Goal: Task Accomplishment & Management: Manage account settings

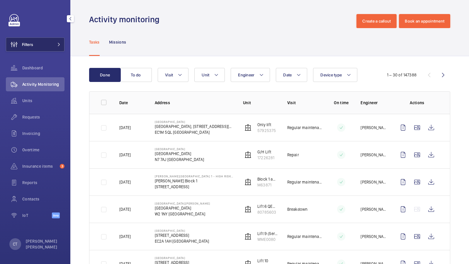
click at [53, 46] on button "Filters" at bounding box center [35, 44] width 59 height 14
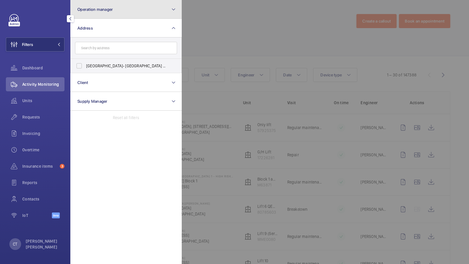
click at [95, 15] on button "Operation manager" at bounding box center [125, 9] width 111 height 19
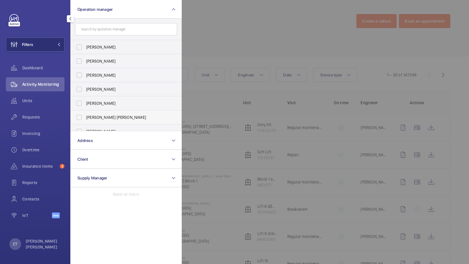
click at [99, 115] on span "[PERSON_NAME] [PERSON_NAME]" at bounding box center [126, 118] width 81 height 6
click at [85, 115] on input "[PERSON_NAME] [PERSON_NAME]" at bounding box center [79, 118] width 12 height 12
checkbox input "true"
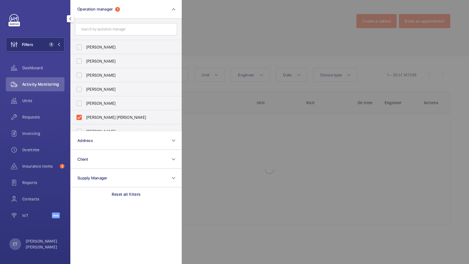
click at [28, 92] on div "Activity Monitoring" at bounding box center [35, 85] width 59 height 16
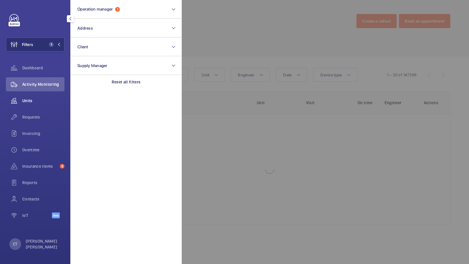
click at [32, 102] on span "Units" at bounding box center [43, 101] width 42 height 6
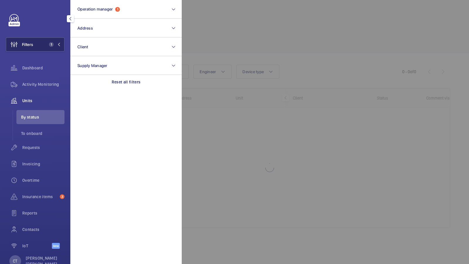
click at [50, 47] on button "Filters 1" at bounding box center [35, 44] width 59 height 14
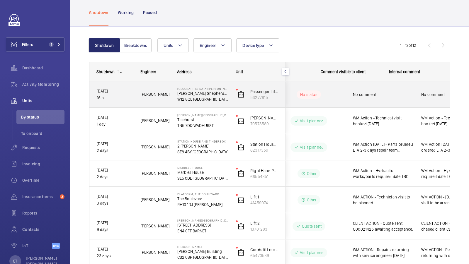
scroll to position [0, 105]
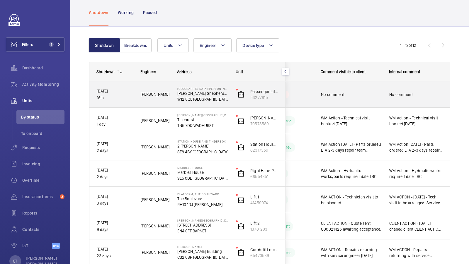
click at [394, 98] on div "No comment" at bounding box center [416, 94] width 54 height 13
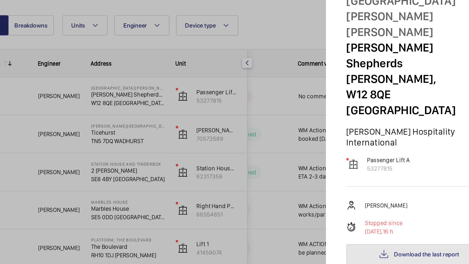
drag, startPoint x: 446, startPoint y: 149, endPoint x: 347, endPoint y: 211, distance: 116.8
click at [347, 211] on mat-sidenav "Stopped unit [GEOGRAPHIC_DATA][PERSON_NAME][PERSON_NAME][PERSON_NAME][PERSON_NA…" at bounding box center [404, 132] width 129 height 264
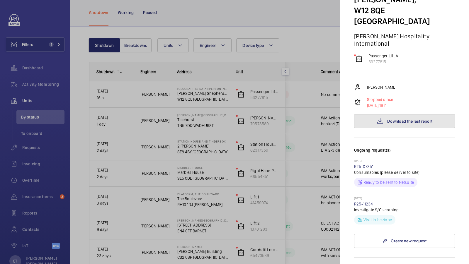
scroll to position [83, 0]
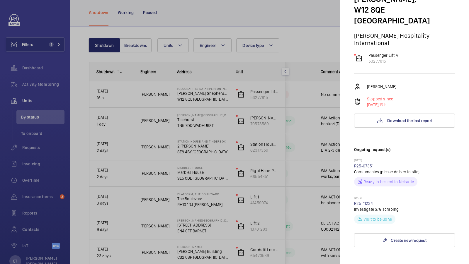
click at [420, 93] on div "Stopped unit [GEOGRAPHIC_DATA][PERSON_NAME][PERSON_NAME][PERSON_NAME][PERSON_NA…" at bounding box center [404, 197] width 101 height 532
click at [403, 118] on span "Download the last report" at bounding box center [409, 120] width 45 height 5
click at [363, 201] on link "R25-11234" at bounding box center [363, 203] width 19 height 5
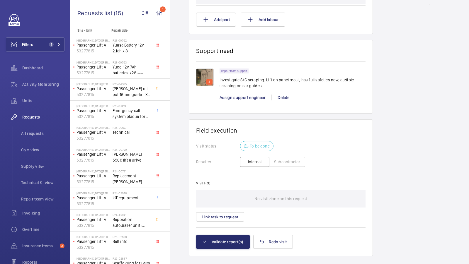
scroll to position [373, 0]
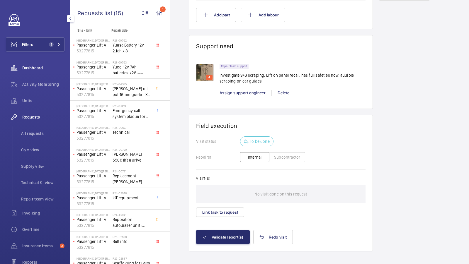
click at [28, 71] on div "Dashboard" at bounding box center [35, 68] width 59 height 14
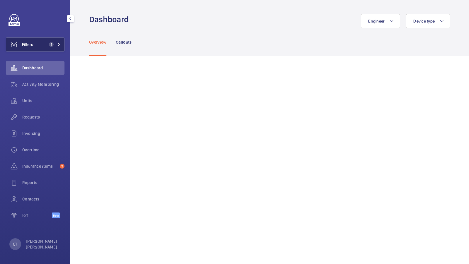
click at [50, 42] on button "Filters 1" at bounding box center [35, 44] width 59 height 14
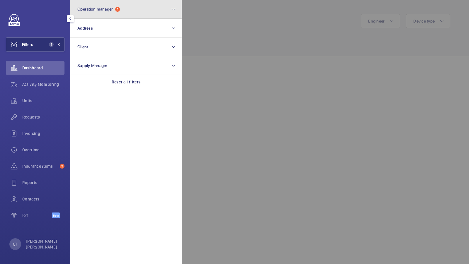
click at [125, 5] on button "Operation manager 1" at bounding box center [125, 9] width 111 height 19
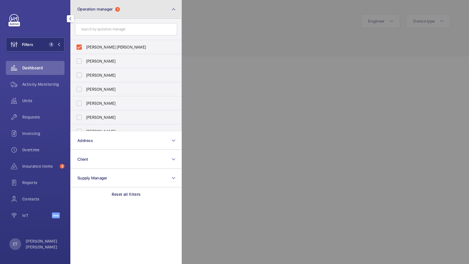
click at [156, 11] on button "Operation manager 1" at bounding box center [125, 9] width 111 height 19
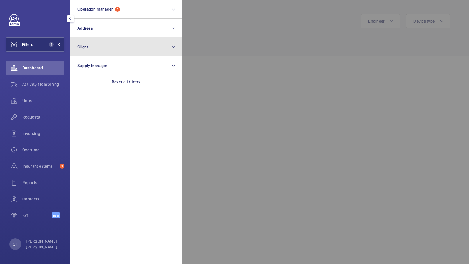
click at [120, 47] on button "Client" at bounding box center [125, 46] width 111 height 19
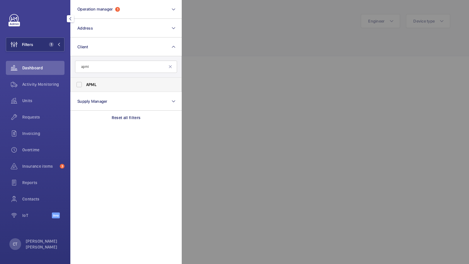
type input "apml"
click at [82, 82] on label "APML" at bounding box center [122, 85] width 102 height 14
click at [82, 82] on input "APML" at bounding box center [79, 85] width 12 height 12
checkbox input "true"
click at [53, 42] on span "2" at bounding box center [50, 44] width 7 height 5
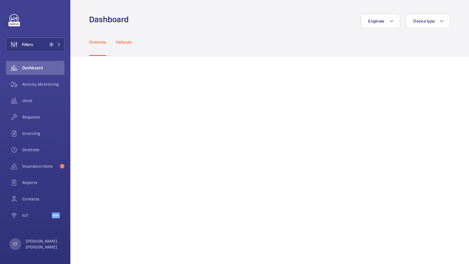
click at [124, 43] on p "Callouts" at bounding box center [124, 42] width 16 height 6
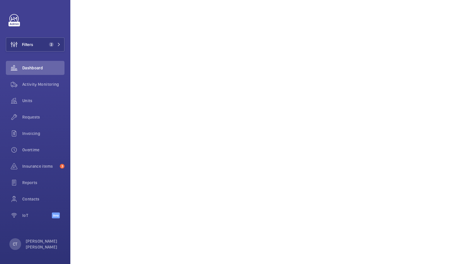
scroll to position [298, 0]
click at [54, 40] on button "Filters 2" at bounding box center [35, 44] width 59 height 14
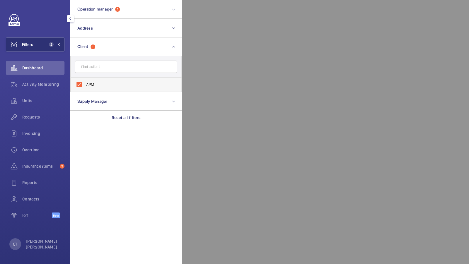
click at [87, 83] on span "APML" at bounding box center [126, 85] width 81 height 6
click at [85, 83] on input "APML" at bounding box center [79, 85] width 12 height 12
checkbox input "false"
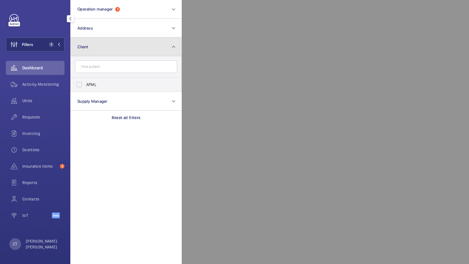
click at [106, 43] on button "Client" at bounding box center [125, 46] width 111 height 19
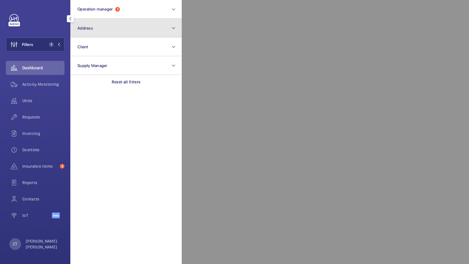
click at [102, 26] on button "Address" at bounding box center [125, 28] width 111 height 19
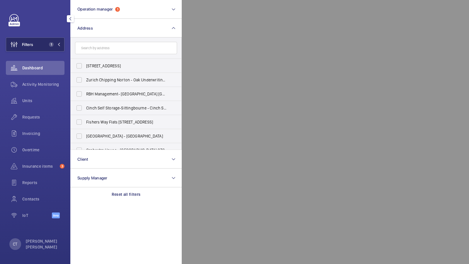
click at [42, 46] on button "Filters 1" at bounding box center [35, 44] width 59 height 14
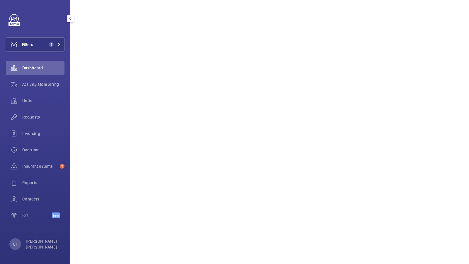
click at [28, 83] on span "Activity Monitoring" at bounding box center [43, 84] width 42 height 6
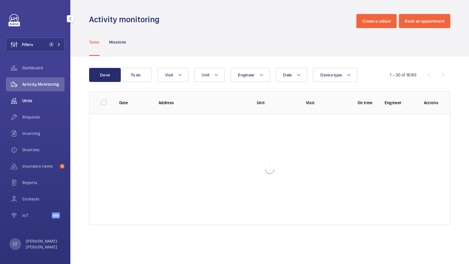
click at [27, 101] on span "Units" at bounding box center [43, 101] width 42 height 6
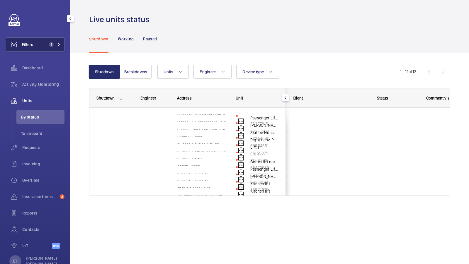
click at [54, 42] on span "1" at bounding box center [54, 44] width 14 height 5
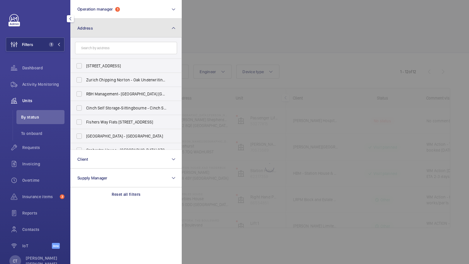
click at [120, 26] on button "Address" at bounding box center [125, 28] width 111 height 19
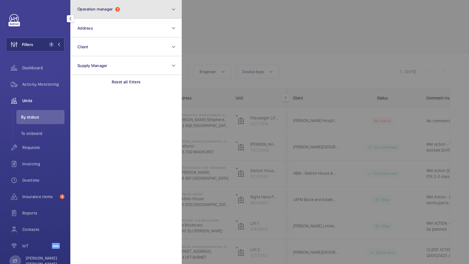
click at [130, 3] on button "Operation manager 1" at bounding box center [125, 9] width 111 height 19
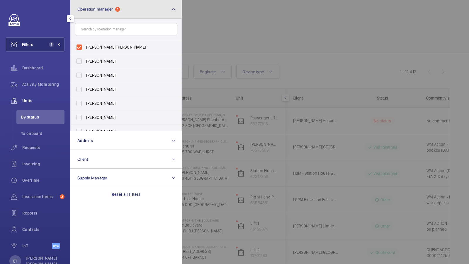
click at [152, 13] on button "Operation manager 1" at bounding box center [125, 9] width 111 height 19
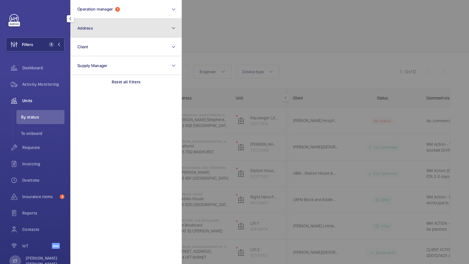
click at [127, 33] on button "Address" at bounding box center [125, 28] width 111 height 19
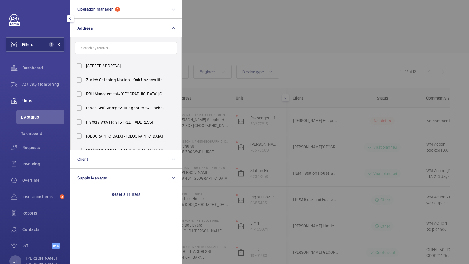
click at [220, 54] on div at bounding box center [416, 132] width 469 height 264
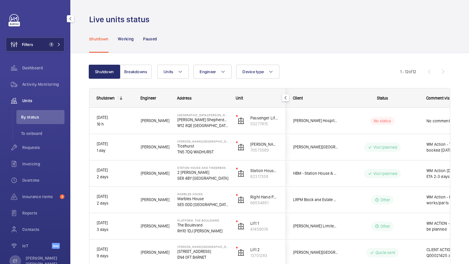
click at [57, 41] on button "Filters 1" at bounding box center [35, 44] width 59 height 14
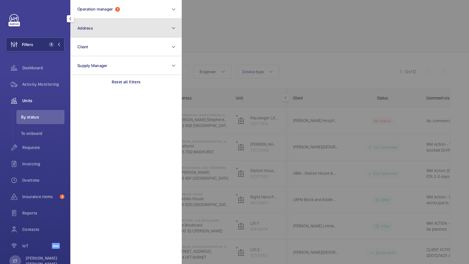
click at [128, 32] on button "Address" at bounding box center [125, 28] width 111 height 19
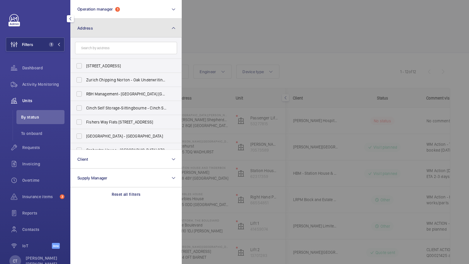
click at [128, 32] on button "Address" at bounding box center [125, 28] width 111 height 19
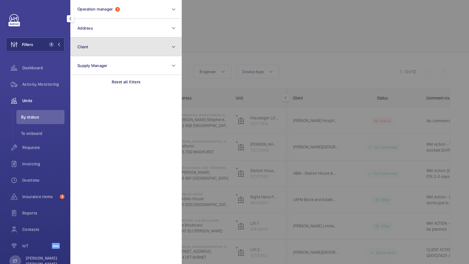
click at [120, 43] on button "Client" at bounding box center [125, 46] width 111 height 19
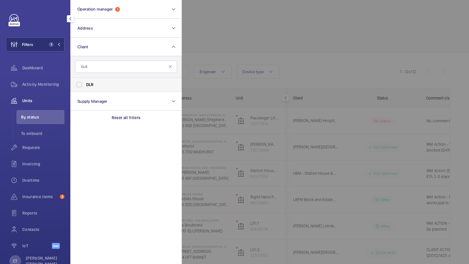
type input "DLR"
click at [94, 87] on span "DLR" at bounding box center [126, 85] width 81 height 6
click at [85, 87] on input "DLR" at bounding box center [79, 85] width 12 height 12
checkbox input "true"
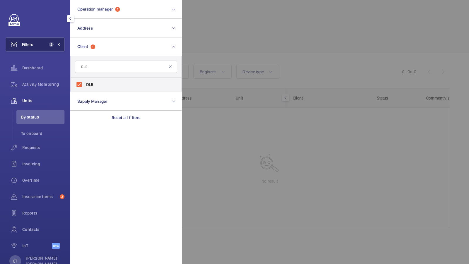
click at [55, 46] on span "2" at bounding box center [54, 44] width 14 height 5
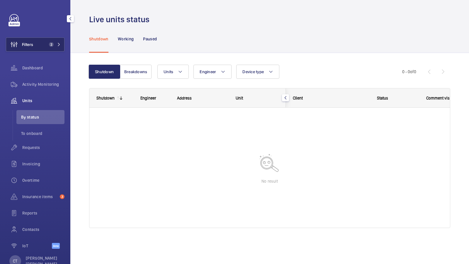
click at [55, 41] on button "Filters 2" at bounding box center [35, 44] width 59 height 14
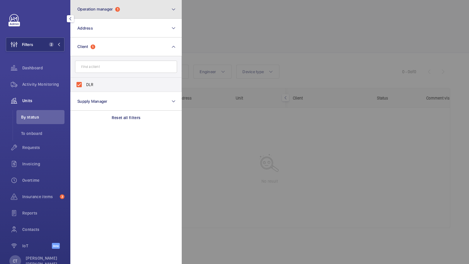
click at [118, 12] on button "Operation manager 1" at bounding box center [125, 9] width 111 height 19
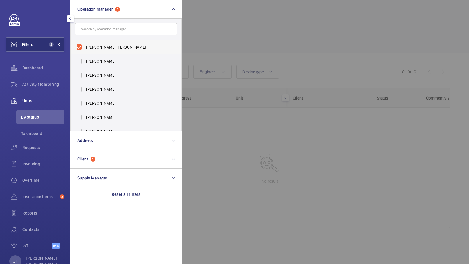
click at [97, 48] on span "[PERSON_NAME] [PERSON_NAME]" at bounding box center [126, 47] width 81 height 6
click at [85, 48] on input "[PERSON_NAME] [PERSON_NAME]" at bounding box center [79, 47] width 12 height 12
checkbox input "false"
click at [45, 41] on button "Filters 1" at bounding box center [35, 44] width 59 height 14
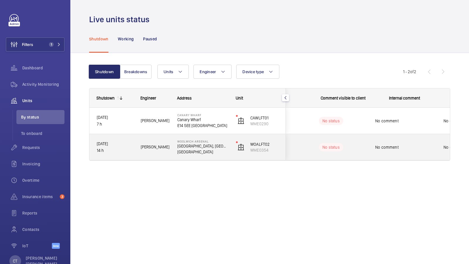
scroll to position [0, 105]
click at [399, 146] on span "No comment" at bounding box center [416, 147] width 54 height 6
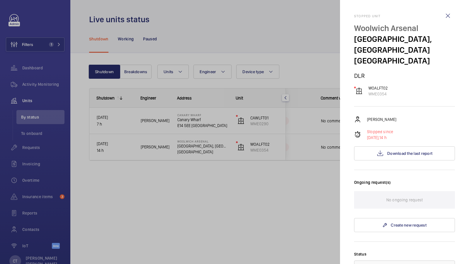
scroll to position [32, 0]
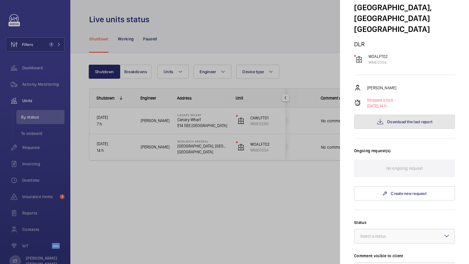
click at [402, 122] on span "Download the last report" at bounding box center [409, 121] width 45 height 5
click at [293, 163] on div at bounding box center [234, 132] width 469 height 264
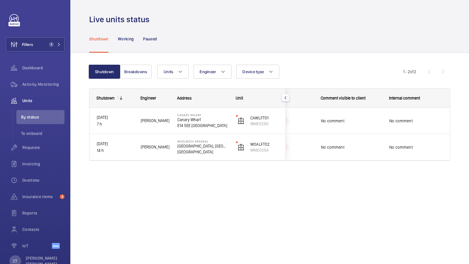
scroll to position [0, 0]
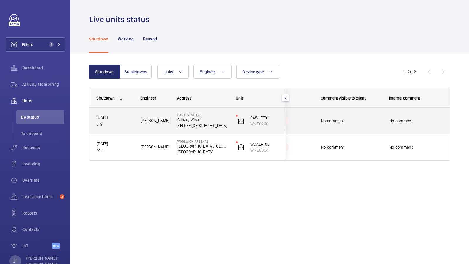
click at [410, 115] on div "No comment" at bounding box center [416, 120] width 54 height 13
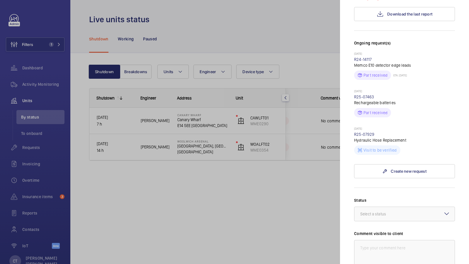
scroll to position [127, 0]
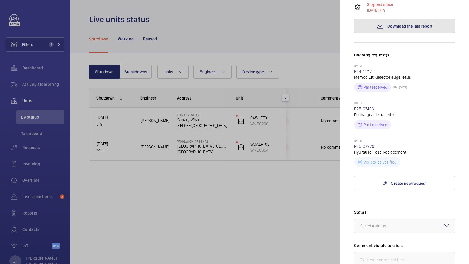
click at [408, 19] on button "Download the last report" at bounding box center [404, 26] width 101 height 14
click at [295, 155] on div at bounding box center [234, 132] width 469 height 264
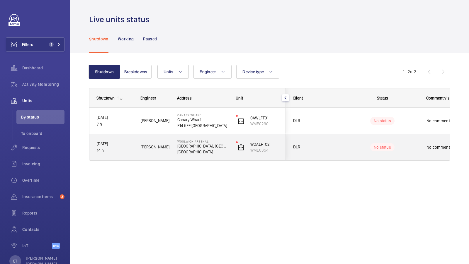
scroll to position [0, 105]
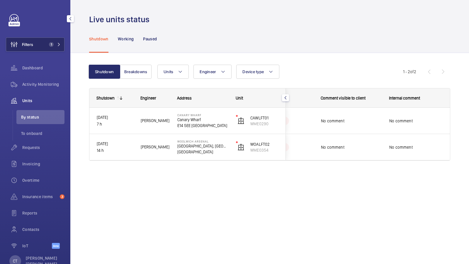
click at [48, 42] on span "1" at bounding box center [50, 44] width 7 height 5
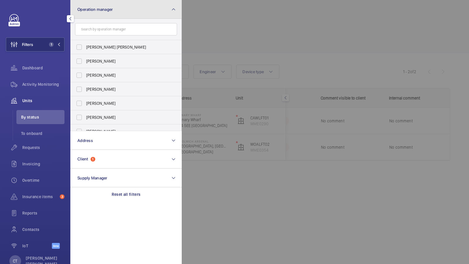
click at [168, 14] on button "Operation manager" at bounding box center [125, 9] width 111 height 19
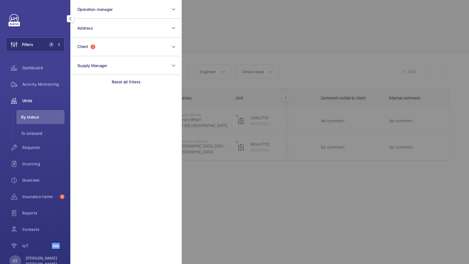
click at [269, 68] on div at bounding box center [416, 132] width 469 height 264
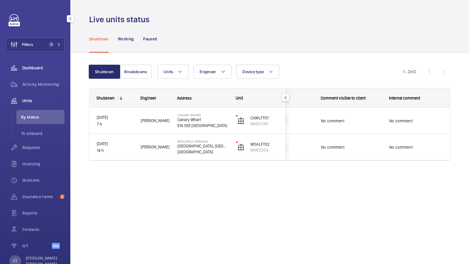
click at [31, 68] on span "Dashboard" at bounding box center [43, 68] width 42 height 6
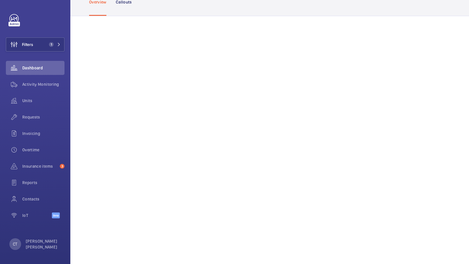
scroll to position [44, 0]
click at [53, 45] on span "1" at bounding box center [51, 44] width 5 height 5
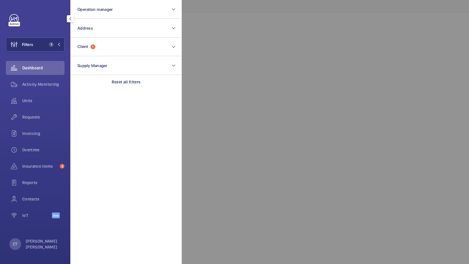
click at [265, 53] on div at bounding box center [416, 132] width 469 height 264
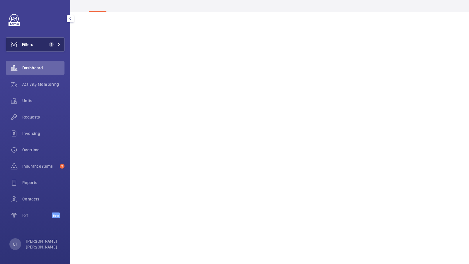
click at [49, 45] on span "1" at bounding box center [51, 44] width 5 height 5
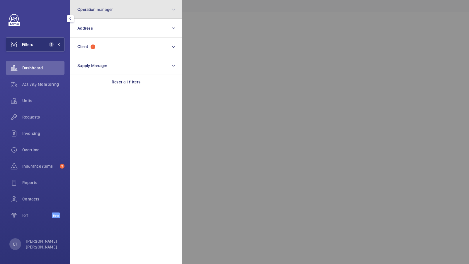
click at [125, 14] on button "Operation manager" at bounding box center [125, 9] width 111 height 19
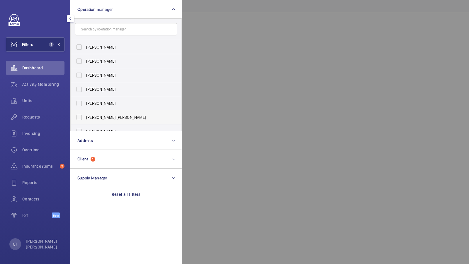
click at [98, 114] on label "[PERSON_NAME] [PERSON_NAME]" at bounding box center [122, 117] width 102 height 14
click at [85, 114] on input "[PERSON_NAME] [PERSON_NAME]" at bounding box center [79, 118] width 12 height 12
checkbox input "true"
click at [53, 45] on span "2" at bounding box center [51, 44] width 5 height 5
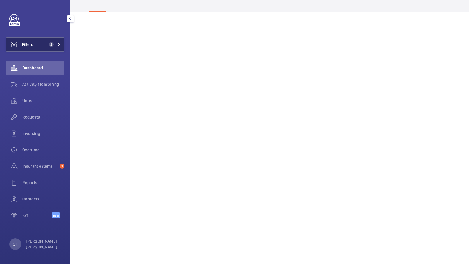
click at [51, 44] on span "2" at bounding box center [51, 44] width 5 height 5
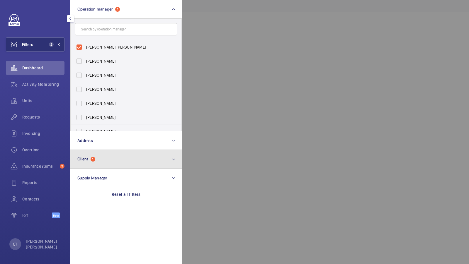
click at [100, 161] on button "Client 1" at bounding box center [125, 159] width 111 height 19
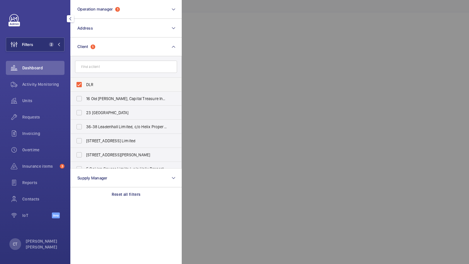
click at [102, 86] on span "DLR" at bounding box center [126, 85] width 81 height 6
click at [85, 86] on input "DLR" at bounding box center [79, 85] width 12 height 12
checkbox input "false"
click at [42, 37] on button "Filters 1" at bounding box center [35, 44] width 59 height 14
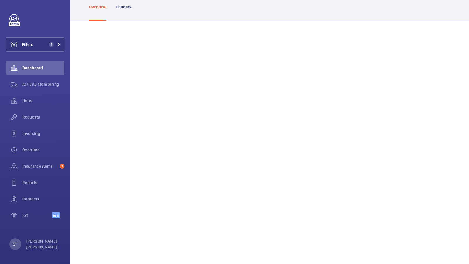
scroll to position [116, 0]
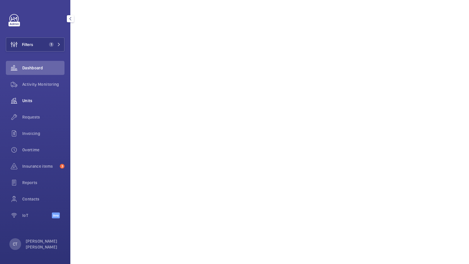
click at [32, 107] on div "Units" at bounding box center [35, 101] width 59 height 14
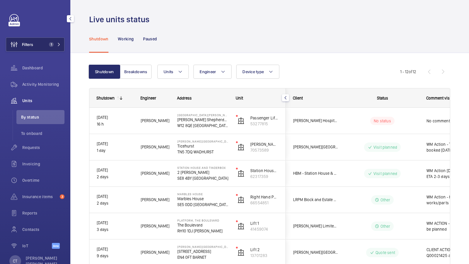
click at [49, 45] on span "1" at bounding box center [51, 44] width 5 height 5
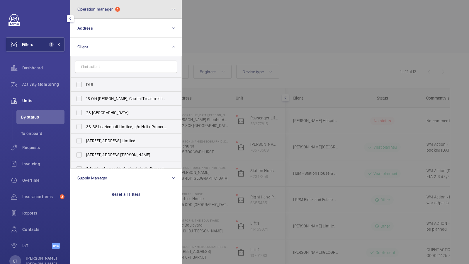
click at [153, 14] on button "Operation manager 1" at bounding box center [125, 9] width 111 height 19
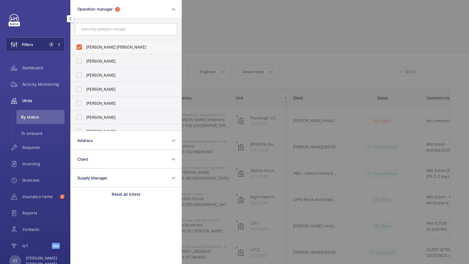
click at [117, 45] on span "[PERSON_NAME] [PERSON_NAME]" at bounding box center [126, 47] width 81 height 6
click at [85, 45] on input "[PERSON_NAME] [PERSON_NAME]" at bounding box center [79, 47] width 12 height 12
checkbox input "false"
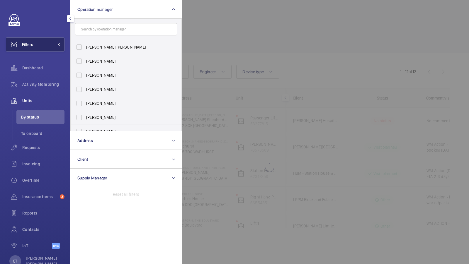
click at [53, 44] on button "Filters" at bounding box center [35, 44] width 59 height 14
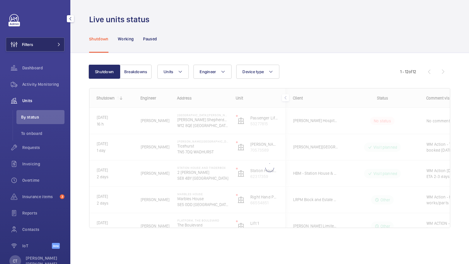
click at [47, 48] on button "Filters" at bounding box center [35, 44] width 59 height 14
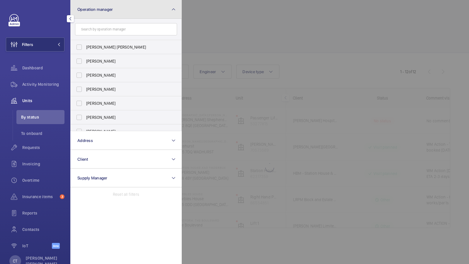
click at [123, 17] on button "Operation manager" at bounding box center [125, 9] width 111 height 19
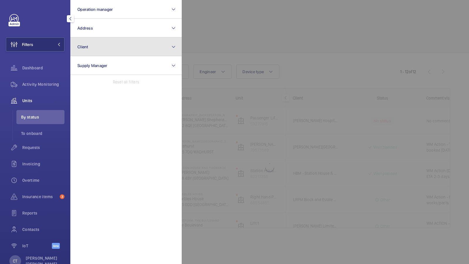
click at [113, 47] on button "Client" at bounding box center [125, 46] width 111 height 19
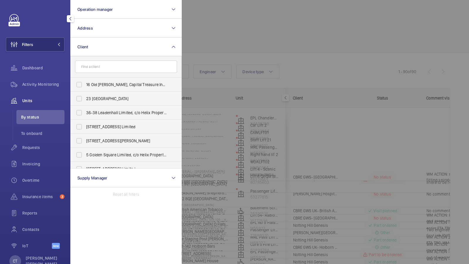
click at [216, 64] on div at bounding box center [416, 132] width 469 height 264
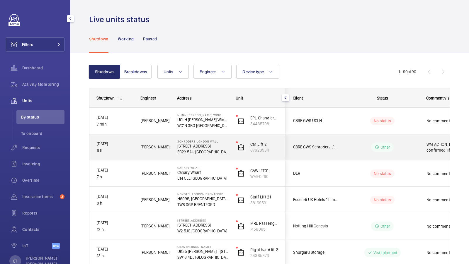
scroll to position [57, 0]
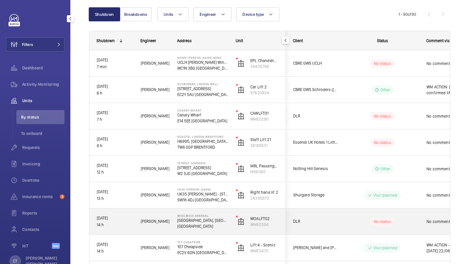
click at [343, 225] on div "No status" at bounding box center [379, 222] width 80 height 20
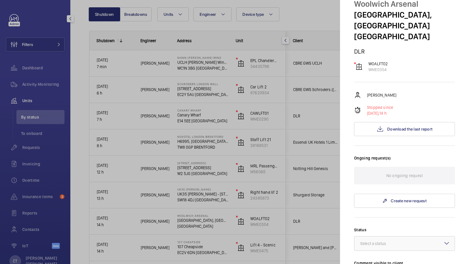
scroll to position [25, 0]
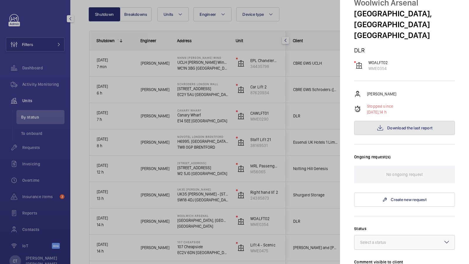
click at [407, 129] on span "Download the last report" at bounding box center [409, 128] width 45 height 5
click at [297, 107] on div at bounding box center [234, 132] width 469 height 264
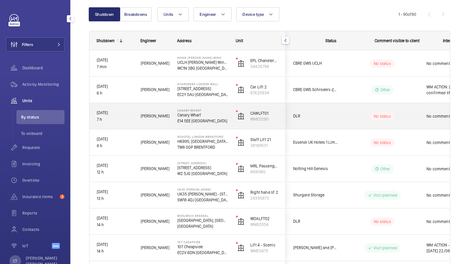
scroll to position [0, 105]
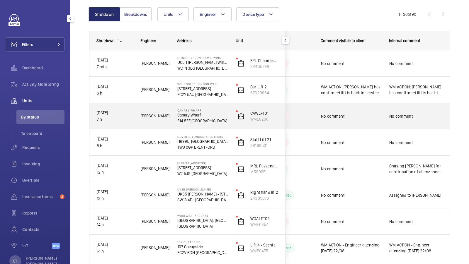
click at [416, 123] on div "No comment" at bounding box center [416, 116] width 68 height 25
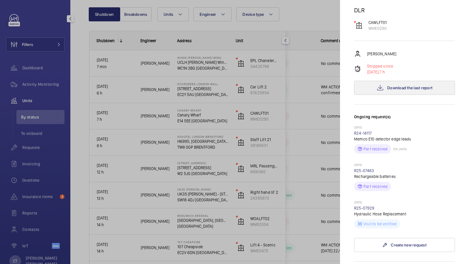
scroll to position [65, 0]
click at [407, 86] on span "Download the last report" at bounding box center [409, 88] width 45 height 5
click at [290, 156] on div at bounding box center [234, 132] width 469 height 264
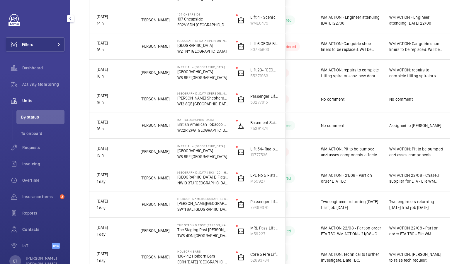
scroll to position [0, 0]
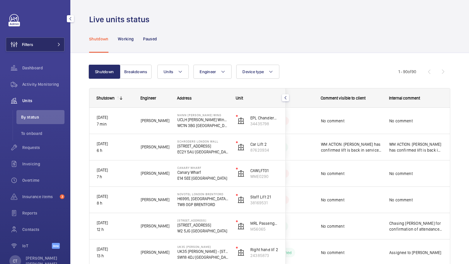
click at [45, 41] on button "Filters" at bounding box center [35, 44] width 59 height 14
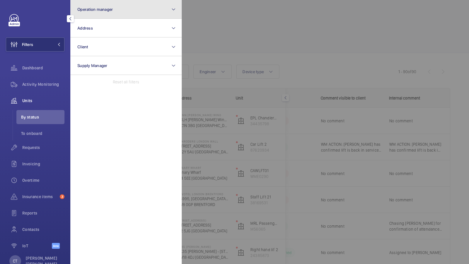
click at [95, 5] on button "Operation manager" at bounding box center [125, 9] width 111 height 19
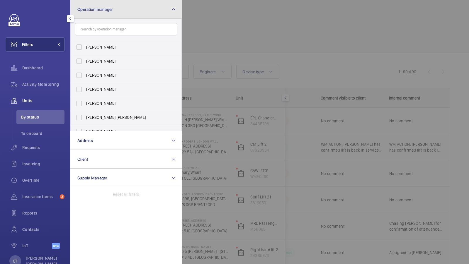
click at [113, 13] on button "Operation manager" at bounding box center [125, 9] width 111 height 19
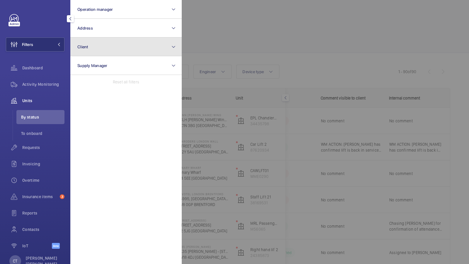
click at [110, 45] on button "Client" at bounding box center [125, 46] width 111 height 19
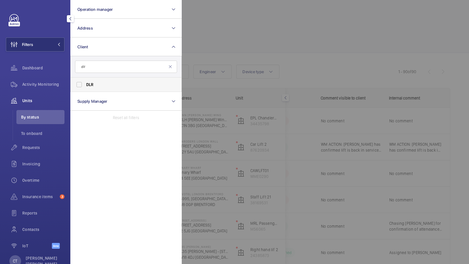
type input "dlr"
click at [98, 87] on span "DLR" at bounding box center [126, 85] width 81 height 6
click at [85, 87] on input "DLR" at bounding box center [79, 85] width 12 height 12
checkbox input "true"
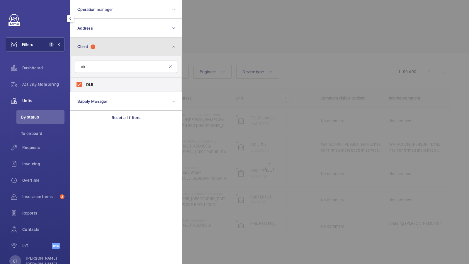
click at [117, 44] on button "Client 1" at bounding box center [125, 46] width 111 height 19
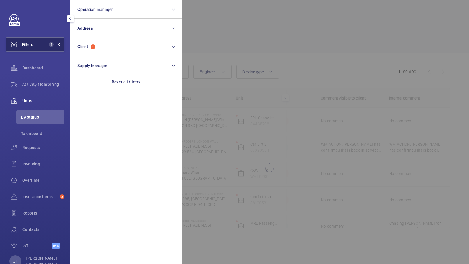
click at [52, 48] on button "Filters 1" at bounding box center [35, 44] width 59 height 14
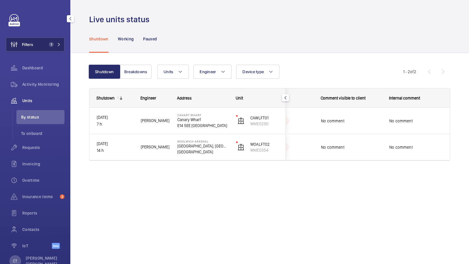
click at [49, 45] on span "1" at bounding box center [51, 44] width 5 height 5
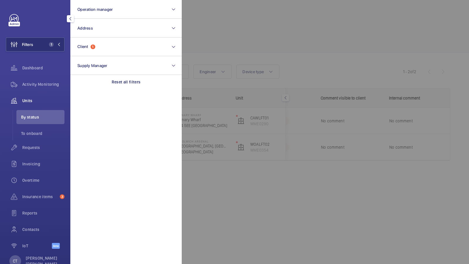
click at [262, 80] on div at bounding box center [416, 132] width 469 height 264
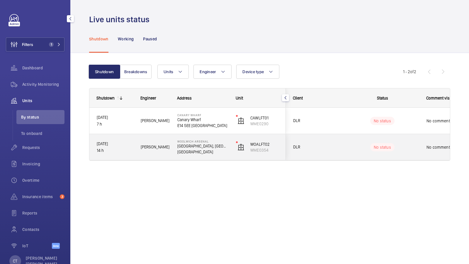
scroll to position [0, 105]
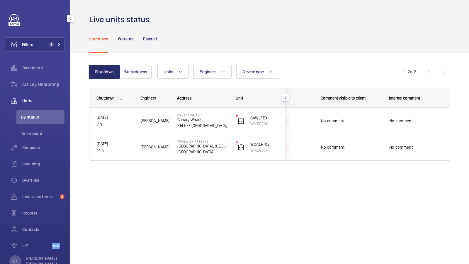
click at [33, 152] on div "Requests" at bounding box center [35, 148] width 59 height 14
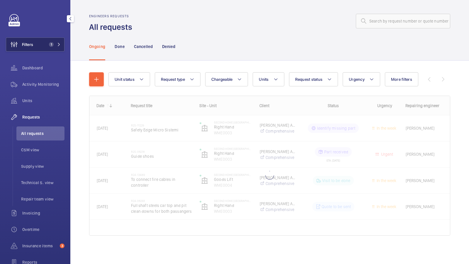
click at [51, 48] on button "Filters 1" at bounding box center [35, 44] width 59 height 14
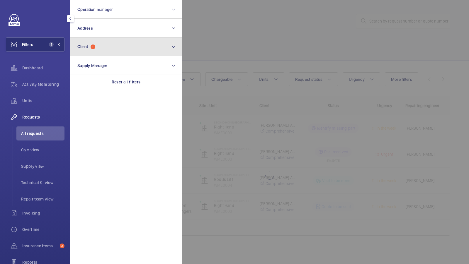
click at [120, 47] on button "Client 1" at bounding box center [125, 46] width 111 height 19
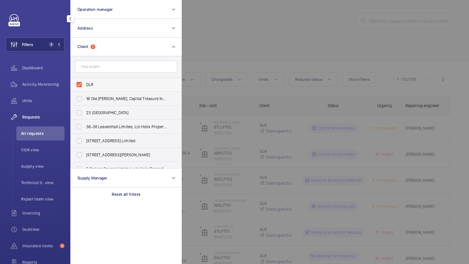
click at [120, 90] on label "DLR" at bounding box center [122, 85] width 102 height 14
click at [85, 90] on input "DLR" at bounding box center [79, 85] width 12 height 12
checkbox input "false"
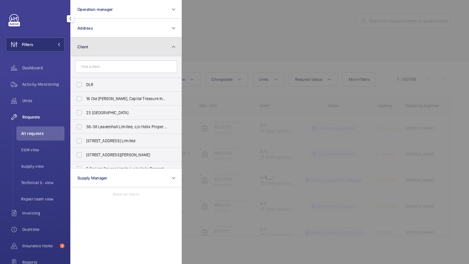
click at [156, 46] on button "Client" at bounding box center [125, 46] width 111 height 19
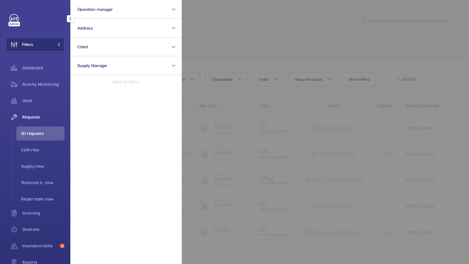
click at [354, 25] on div at bounding box center [416, 132] width 469 height 264
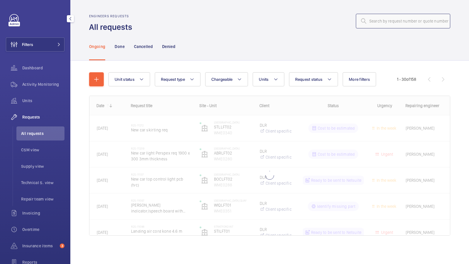
click at [390, 18] on input "text" at bounding box center [403, 21] width 94 height 15
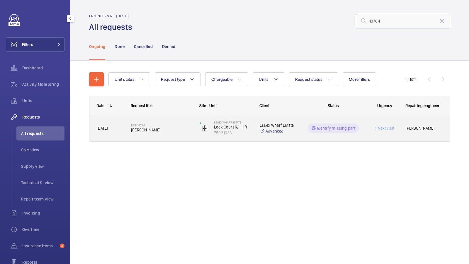
type input "10784"
click at [157, 123] on div "R25-10784 [PERSON_NAME]" at bounding box center [161, 128] width 61 height 17
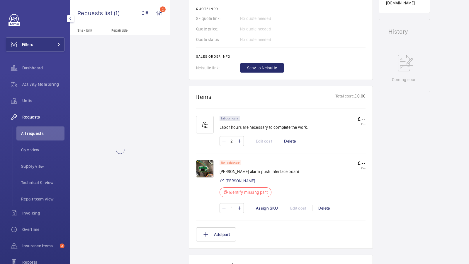
scroll to position [253, 0]
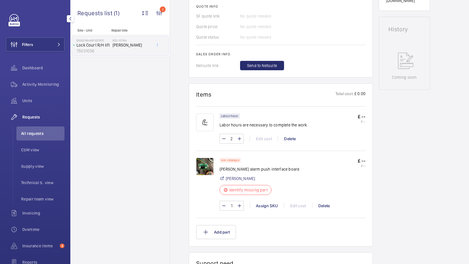
click at [207, 166] on img at bounding box center [205, 167] width 18 height 18
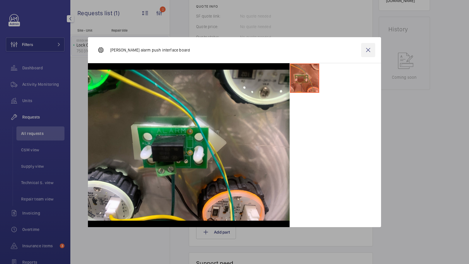
click at [368, 50] on wm-front-icon-button at bounding box center [368, 50] width 14 height 14
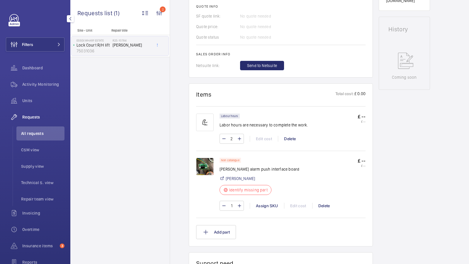
scroll to position [24, 0]
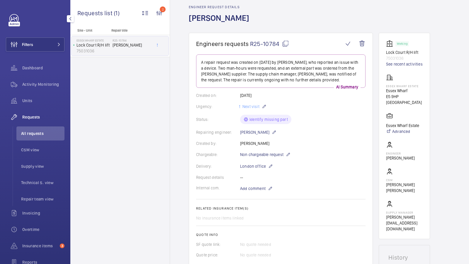
click at [30, 138] on li "All requests" at bounding box center [40, 134] width 48 height 14
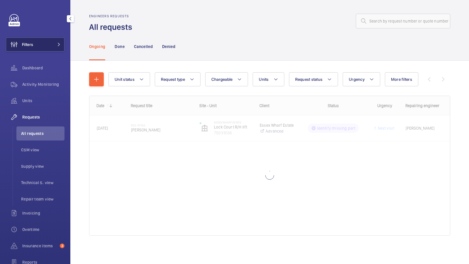
click at [58, 48] on button "Filters" at bounding box center [35, 44] width 59 height 14
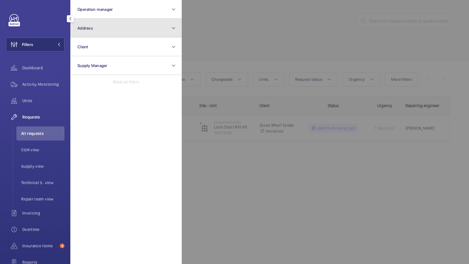
click at [124, 33] on button "Address" at bounding box center [125, 28] width 111 height 19
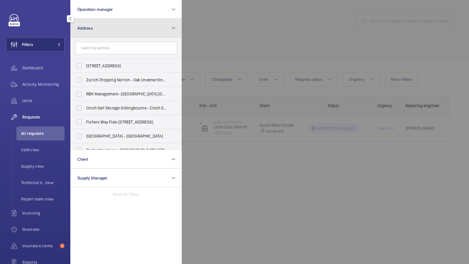
click at [115, 25] on button "Address" at bounding box center [125, 28] width 111 height 19
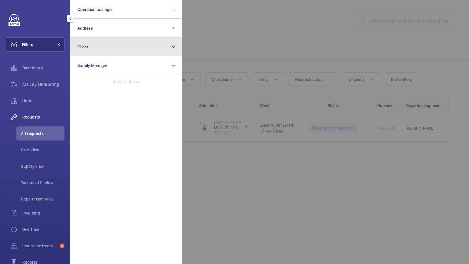
click at [104, 44] on button "Client" at bounding box center [125, 46] width 111 height 19
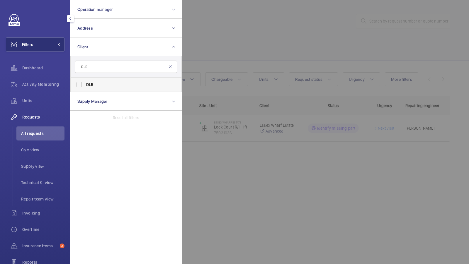
type input "DLR"
click at [90, 86] on span "DLR" at bounding box center [90, 84] width 8 height 5
click at [85, 86] on input "DLR" at bounding box center [79, 85] width 12 height 12
checkbox input "true"
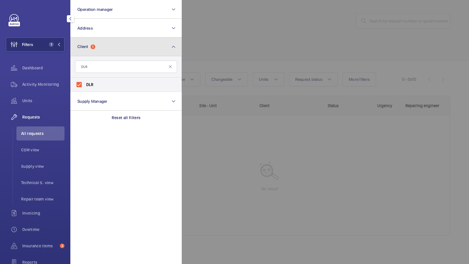
click at [109, 44] on button "Client 1" at bounding box center [125, 46] width 111 height 19
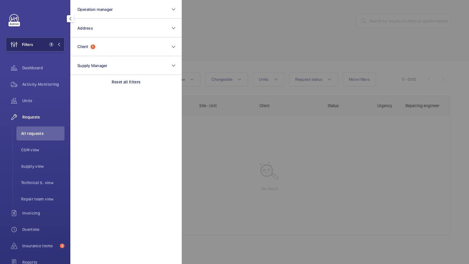
click at [56, 43] on span "1" at bounding box center [54, 44] width 14 height 5
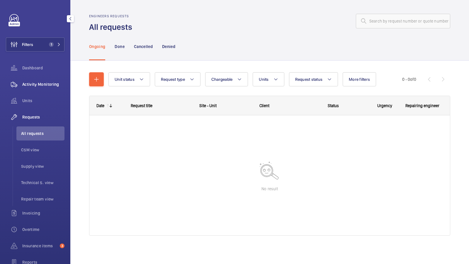
click at [41, 83] on span "Activity Monitoring" at bounding box center [43, 84] width 42 height 6
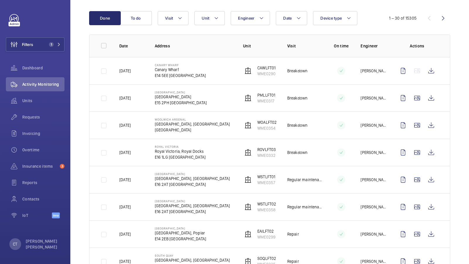
scroll to position [56, 0]
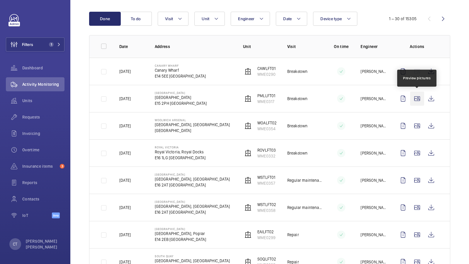
click at [415, 100] on wm-front-icon-button at bounding box center [417, 99] width 14 height 14
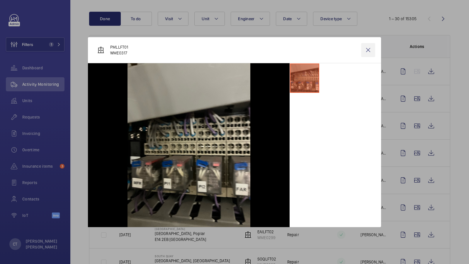
click at [366, 52] on wm-front-icon-button at bounding box center [368, 50] width 14 height 14
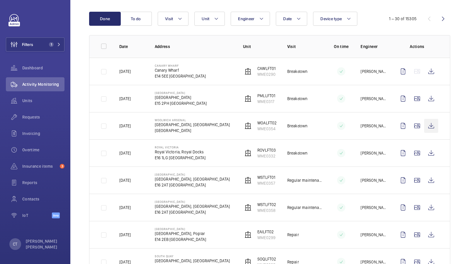
click at [430, 125] on wm-front-icon-button at bounding box center [431, 126] width 14 height 14
click at [433, 124] on wm-front-icon-button at bounding box center [431, 126] width 14 height 14
click at [431, 98] on wm-front-icon-button at bounding box center [431, 99] width 14 height 14
click at [432, 73] on wm-front-icon-button at bounding box center [431, 71] width 14 height 14
click at [30, 118] on span "Requests" at bounding box center [43, 117] width 42 height 6
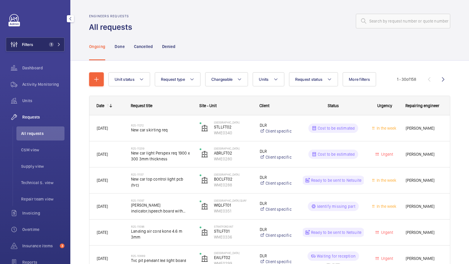
click at [54, 43] on span "1" at bounding box center [54, 44] width 14 height 5
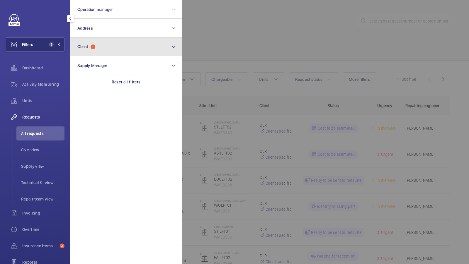
click at [136, 45] on button "Client 1" at bounding box center [125, 46] width 111 height 19
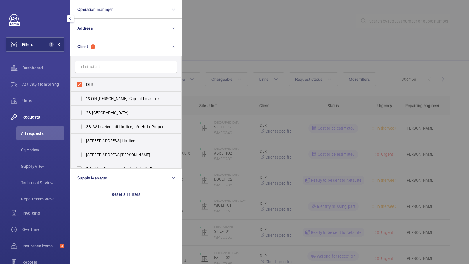
click at [231, 43] on div at bounding box center [416, 132] width 469 height 264
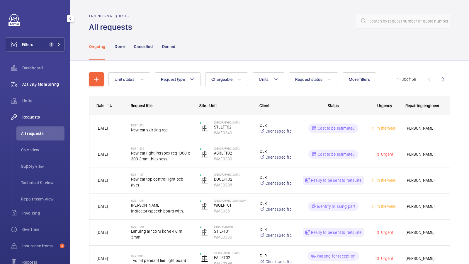
click at [35, 83] on span "Activity Monitoring" at bounding box center [43, 84] width 42 height 6
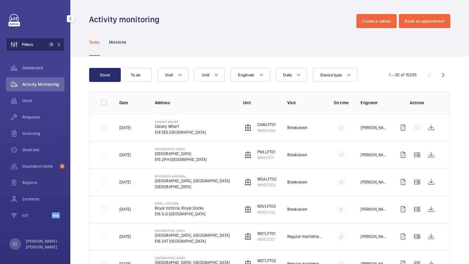
click at [52, 45] on span "1" at bounding box center [51, 44] width 5 height 5
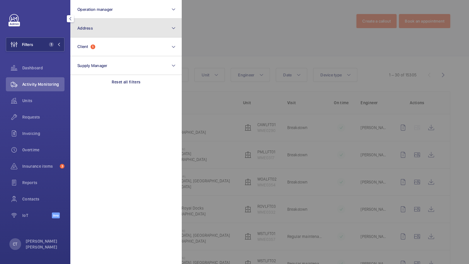
click at [128, 28] on button "Address" at bounding box center [125, 28] width 111 height 19
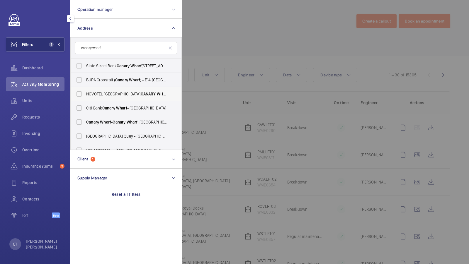
scroll to position [16, 0]
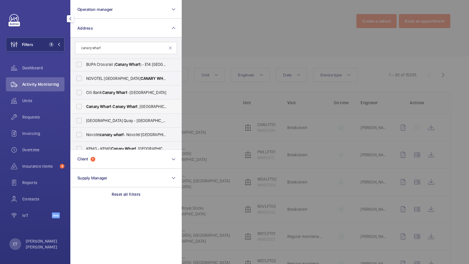
type input "canary wharf"
click at [118, 108] on span "Canary" at bounding box center [118, 106] width 13 height 5
click at [85, 108] on input "Canary Wharf - [GEOGRAPHIC_DATA]" at bounding box center [79, 107] width 12 height 12
checkbox input "true"
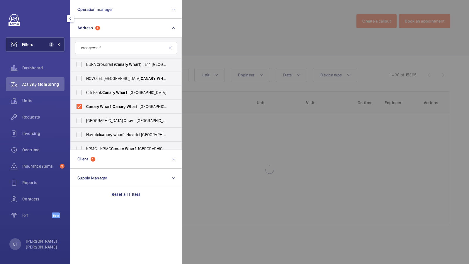
click at [48, 40] on button "Filters 2" at bounding box center [35, 44] width 59 height 14
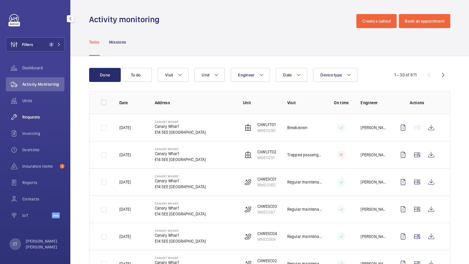
click at [35, 118] on span "Requests" at bounding box center [43, 117] width 42 height 6
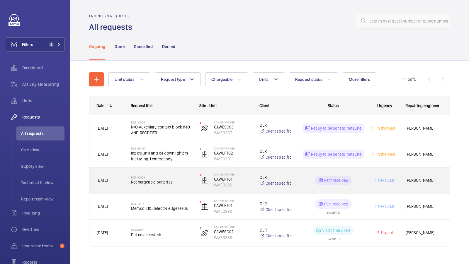
scroll to position [5, 0]
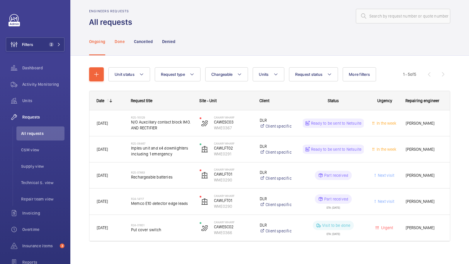
click at [118, 43] on p "Done" at bounding box center [120, 42] width 10 height 6
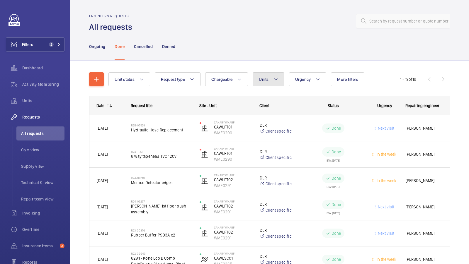
click at [268, 78] on button "Units" at bounding box center [267, 79] width 31 height 14
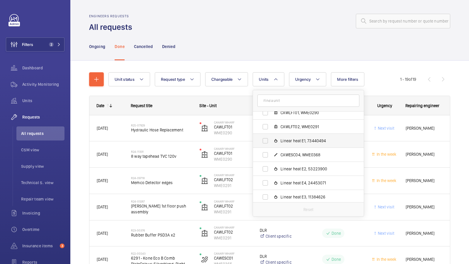
scroll to position [36, 0]
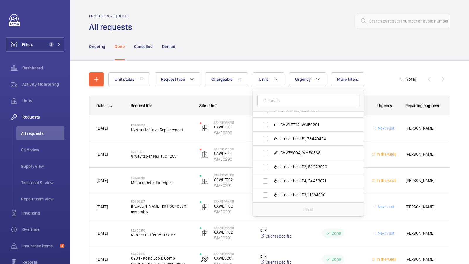
click at [253, 46] on div "Ongoing Done Cancelled Denied" at bounding box center [269, 47] width 361 height 28
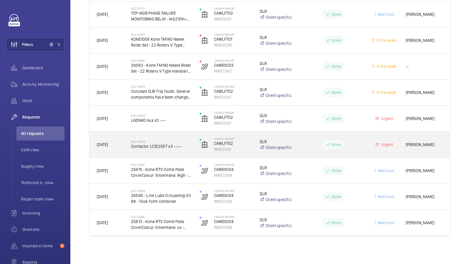
scroll to position [318, 0]
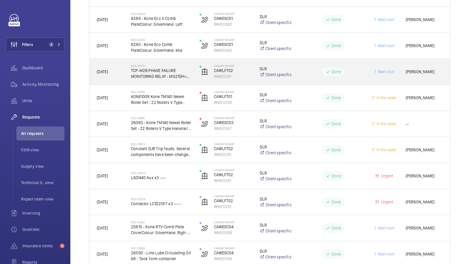
click at [154, 76] on span "TCP-M2B PHASE FAILURE MONITORING RELAY - MG21DH+ MJ93BK @£88.17" at bounding box center [161, 74] width 61 height 12
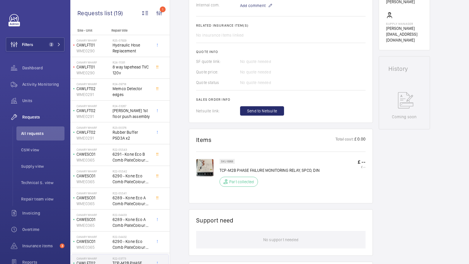
scroll to position [218, 0]
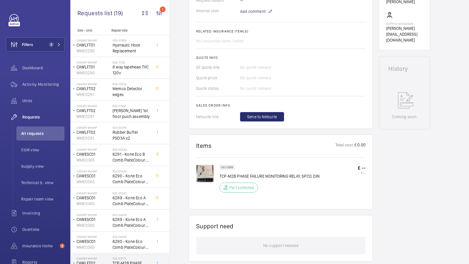
click at [207, 166] on img at bounding box center [205, 174] width 18 height 18
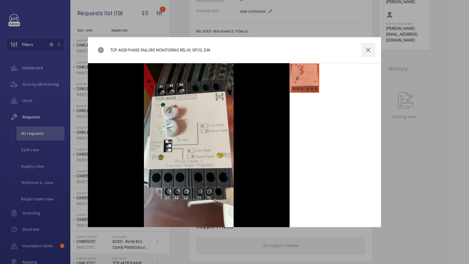
click at [365, 52] on wm-front-icon-button at bounding box center [368, 50] width 14 height 14
click at [332, 86] on div "Quote status No quote needed" at bounding box center [280, 89] width 169 height 6
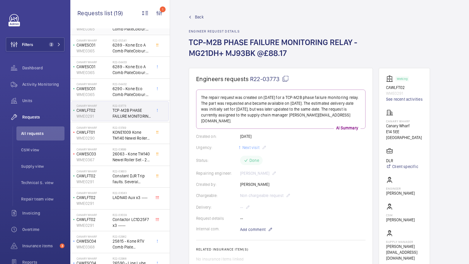
scroll to position [156, 0]
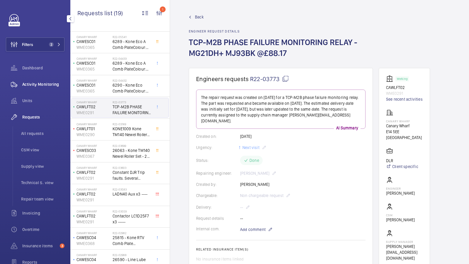
click at [43, 88] on div "Activity Monitoring" at bounding box center [35, 84] width 59 height 14
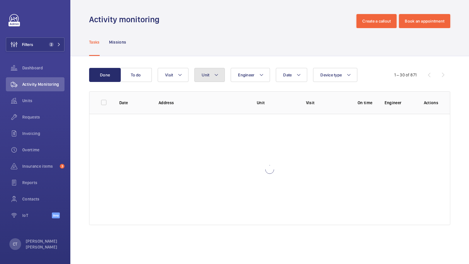
click at [210, 76] on button "Unit" at bounding box center [209, 75] width 30 height 14
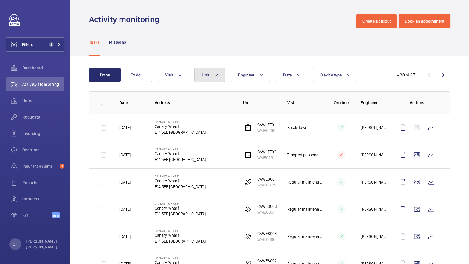
click at [212, 74] on button "Unit" at bounding box center [209, 75] width 30 height 14
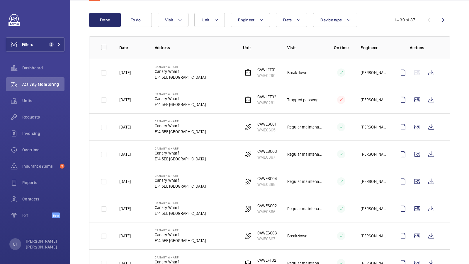
scroll to position [53, 0]
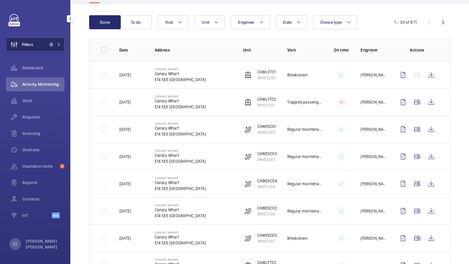
click at [40, 43] on button "Filters 2" at bounding box center [35, 44] width 59 height 14
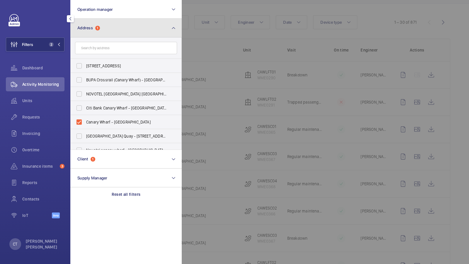
click at [147, 26] on button "Address 1" at bounding box center [125, 28] width 111 height 19
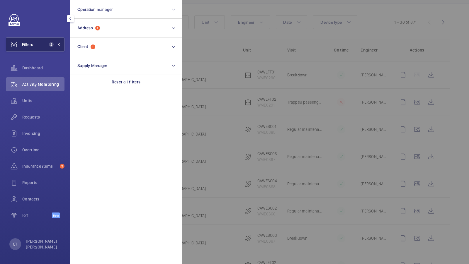
click at [47, 47] on button "Filters 2" at bounding box center [35, 44] width 59 height 14
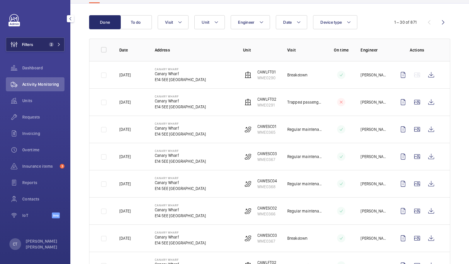
click at [56, 45] on span "2" at bounding box center [54, 44] width 14 height 5
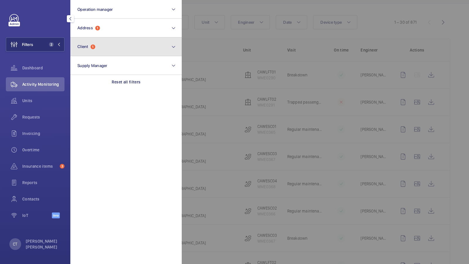
click at [99, 50] on button "Client 1" at bounding box center [125, 46] width 111 height 19
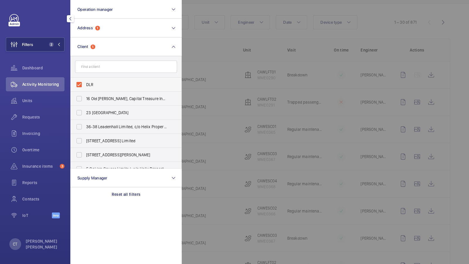
click at [106, 84] on span "DLR" at bounding box center [126, 85] width 81 height 6
click at [85, 84] on input "DLR" at bounding box center [79, 85] width 12 height 12
checkbox input "false"
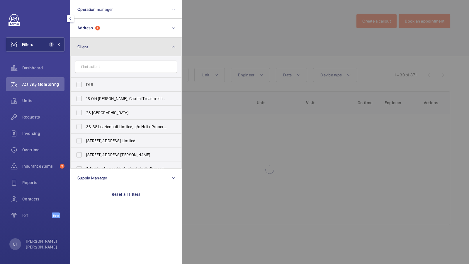
click at [129, 47] on button "Client" at bounding box center [125, 46] width 111 height 19
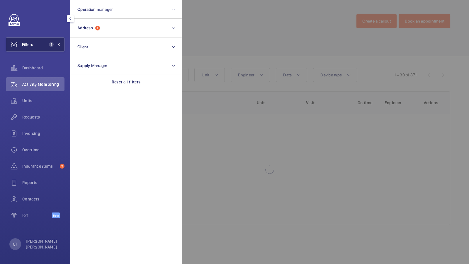
click at [44, 44] on button "Filters 1" at bounding box center [35, 44] width 59 height 14
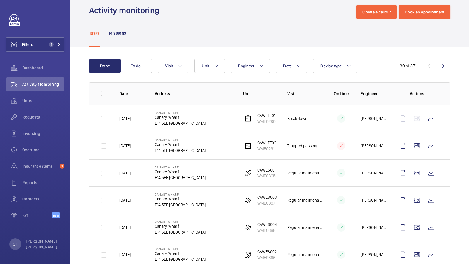
scroll to position [52, 0]
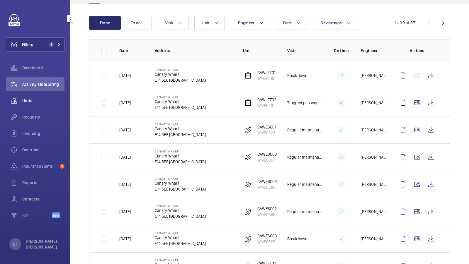
click at [33, 101] on span "Units" at bounding box center [43, 101] width 42 height 6
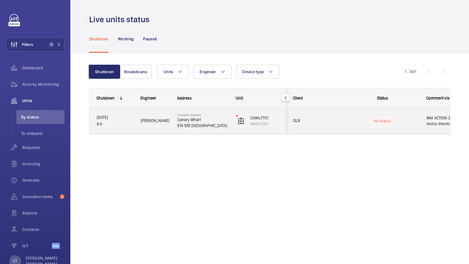
scroll to position [0, 105]
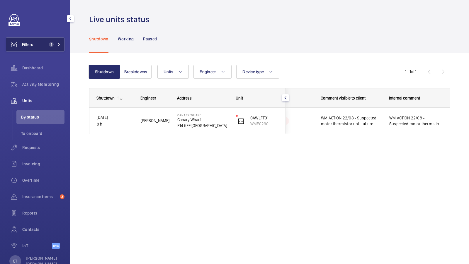
click at [51, 46] on span "1" at bounding box center [51, 44] width 5 height 5
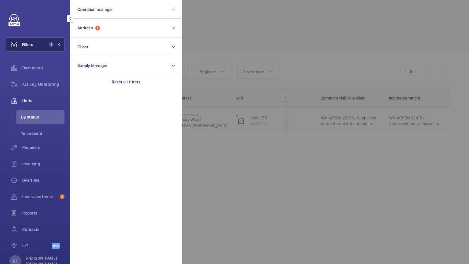
click at [42, 46] on button "Filters 1" at bounding box center [35, 44] width 59 height 14
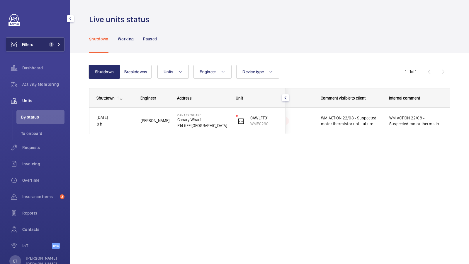
click at [47, 45] on span "1" at bounding box center [50, 44] width 7 height 5
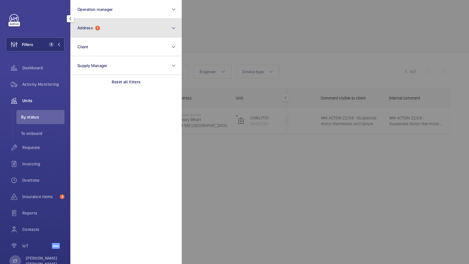
click at [123, 30] on button "Address 1" at bounding box center [125, 28] width 111 height 19
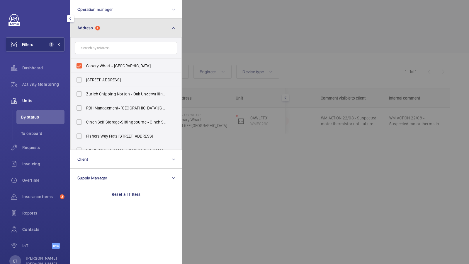
click at [111, 30] on button "Address 1" at bounding box center [125, 28] width 111 height 19
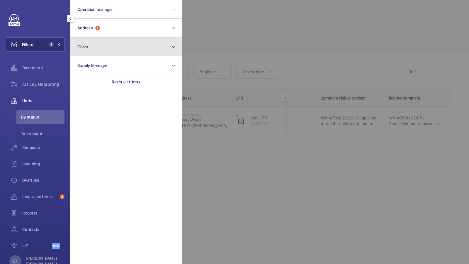
click at [89, 48] on button "Client" at bounding box center [125, 46] width 111 height 19
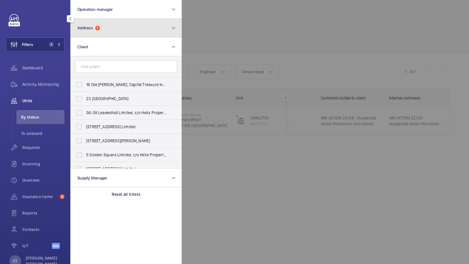
click at [131, 27] on button "Address 1" at bounding box center [125, 28] width 111 height 19
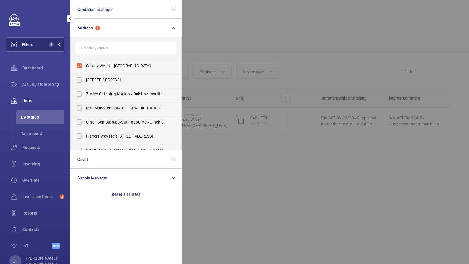
click at [106, 66] on span "Canary Wharf - [GEOGRAPHIC_DATA]" at bounding box center [126, 66] width 81 height 6
click at [85, 66] on input "Canary Wharf - [GEOGRAPHIC_DATA]" at bounding box center [79, 66] width 12 height 12
checkbox input "false"
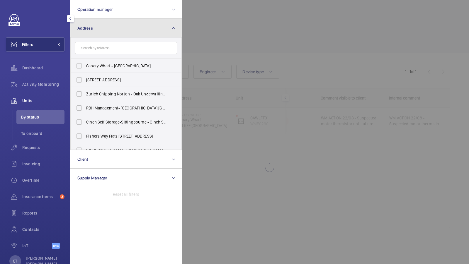
click at [100, 31] on button "Address" at bounding box center [125, 28] width 111 height 19
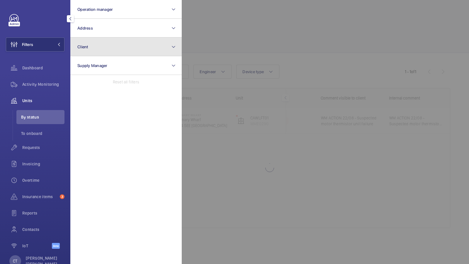
click at [110, 46] on button "Client" at bounding box center [125, 46] width 111 height 19
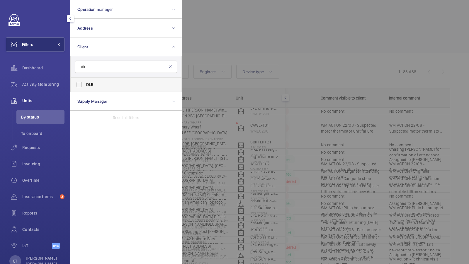
type input "dlr"
click at [100, 85] on span "DLR" at bounding box center [126, 85] width 81 height 6
click at [85, 85] on input "DLR" at bounding box center [79, 85] width 12 height 12
checkbox input "true"
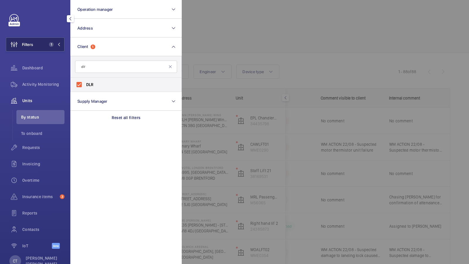
click at [53, 49] on button "Filters 1" at bounding box center [35, 44] width 59 height 14
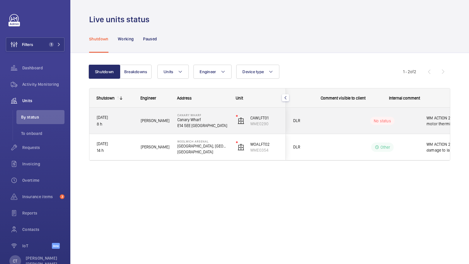
scroll to position [0, 105]
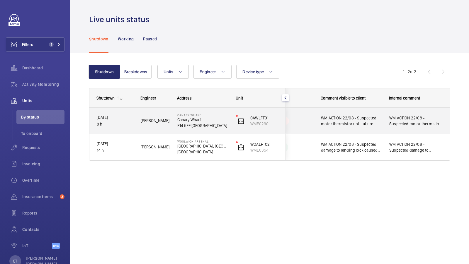
click at [388, 124] on div "WM ACTION 22/08 - Suspected motor thermistor unit failure" at bounding box center [416, 120] width 68 height 25
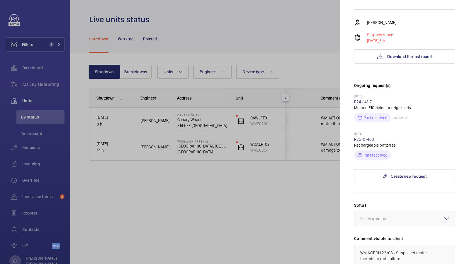
scroll to position [101, 0]
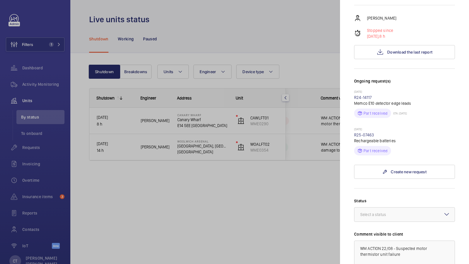
click at [300, 116] on div at bounding box center [234, 132] width 469 height 264
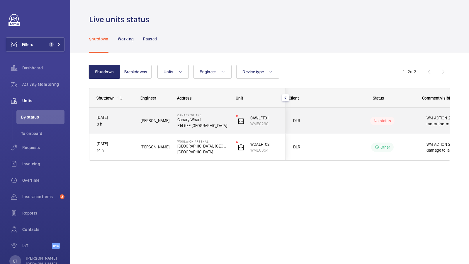
scroll to position [0, 105]
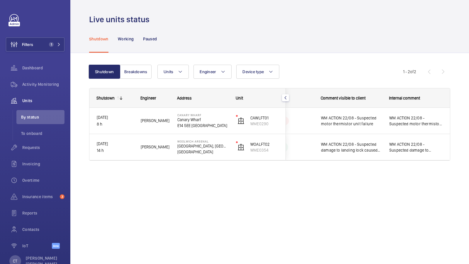
click at [373, 72] on div "Units Engineer Device type More filters Reset all filters" at bounding box center [279, 72] width 245 height 14
click at [313, 69] on div "Units Engineer Device type More filters Reset all filters" at bounding box center [279, 72] width 245 height 14
click at [33, 149] on span "Requests" at bounding box center [43, 148] width 42 height 6
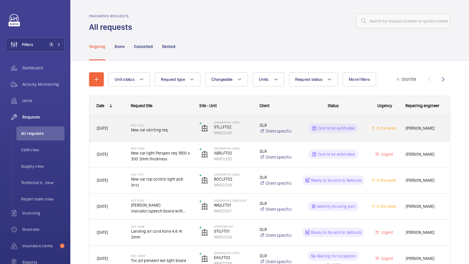
click at [165, 135] on div "R25-11212 New car skirting req" at bounding box center [161, 128] width 61 height 17
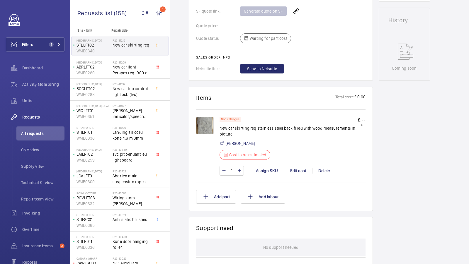
scroll to position [252, 0]
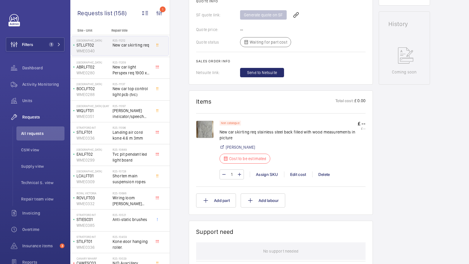
click at [208, 128] on img at bounding box center [205, 130] width 18 height 18
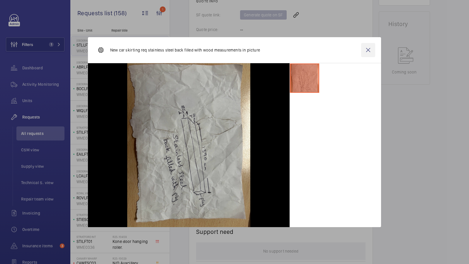
click at [364, 51] on wm-front-icon-button at bounding box center [368, 50] width 14 height 14
click at [295, 174] on div "Edit cost" at bounding box center [298, 175] width 28 height 6
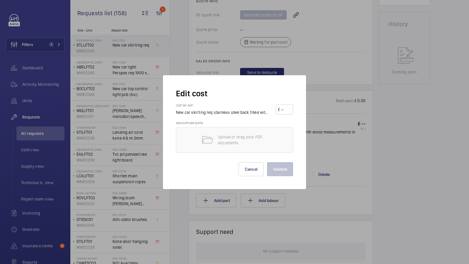
click at [286, 110] on input "number" at bounding box center [285, 109] width 11 height 9
type input "95"
click at [284, 168] on button "Validate" at bounding box center [280, 169] width 26 height 14
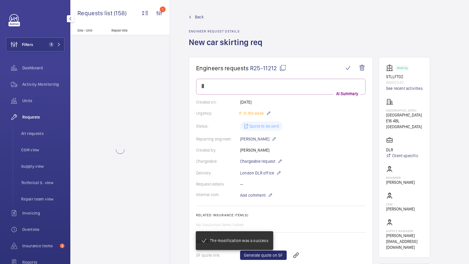
click at [336, 143] on wm-front-card-body "AI Summary Created on: [DATE] Urgency: In the week Status: Quote to be sent Rep…" at bounding box center [280, 198] width 169 height 239
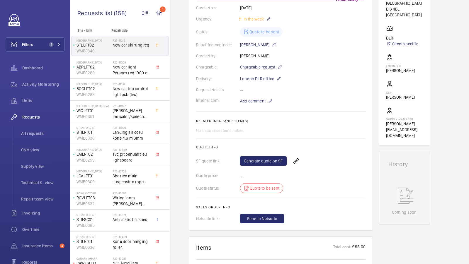
scroll to position [243, 0]
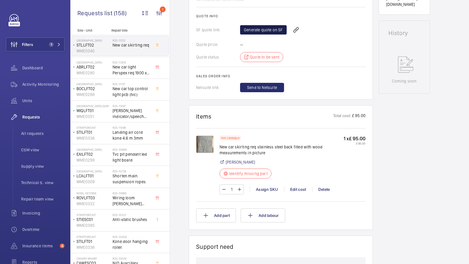
click at [256, 30] on link "Generate quote on SF" at bounding box center [263, 29] width 47 height 9
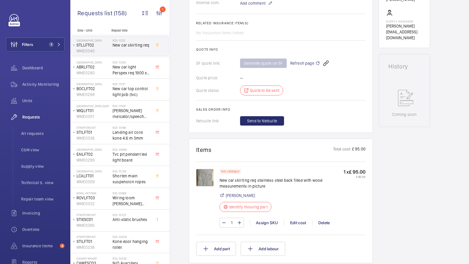
scroll to position [227, 0]
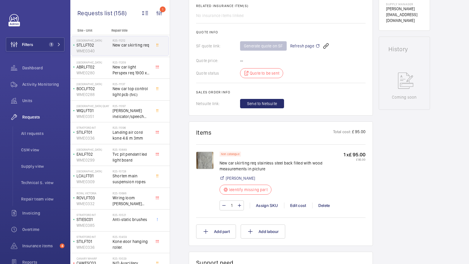
click at [204, 162] on img at bounding box center [205, 161] width 18 height 18
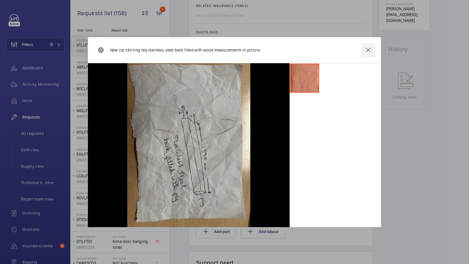
click at [367, 52] on wm-front-icon-button at bounding box center [368, 50] width 14 height 14
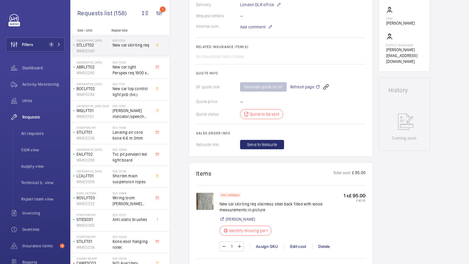
scroll to position [203, 0]
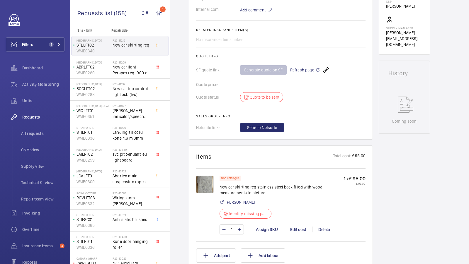
click at [205, 184] on img at bounding box center [205, 185] width 18 height 18
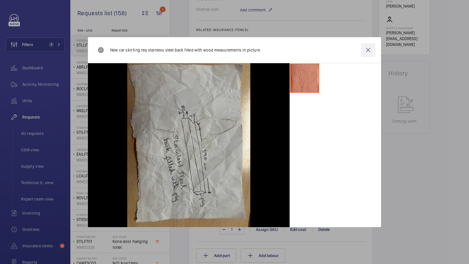
click at [368, 52] on wm-front-icon-button at bounding box center [368, 50] width 14 height 14
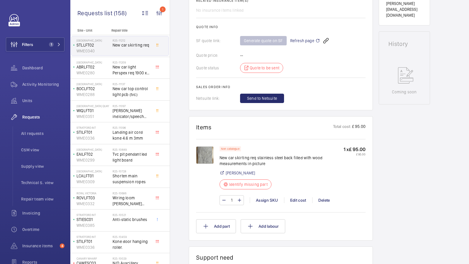
scroll to position [234, 0]
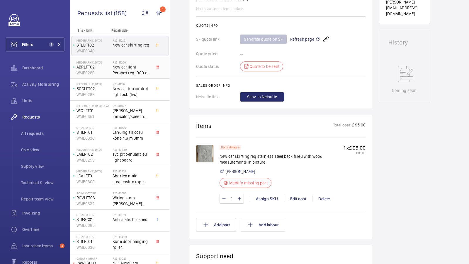
click at [125, 70] on span "New car light Perspex req 1900 x 300 3mm thickness" at bounding box center [131, 70] width 39 height 12
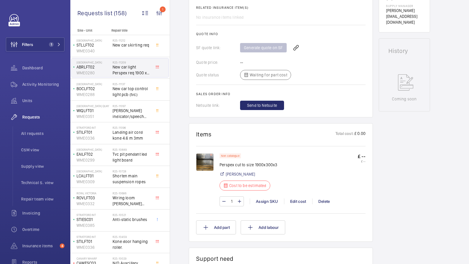
scroll to position [260, 0]
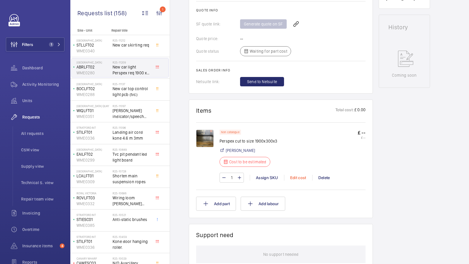
click at [297, 175] on div "Edit cost" at bounding box center [298, 178] width 28 height 6
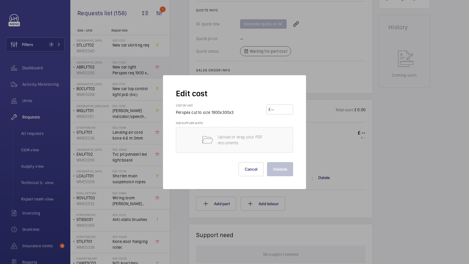
click at [280, 105] on input "number" at bounding box center [280, 109] width 20 height 9
type input "150"
click at [276, 167] on button "Validate" at bounding box center [280, 169] width 26 height 14
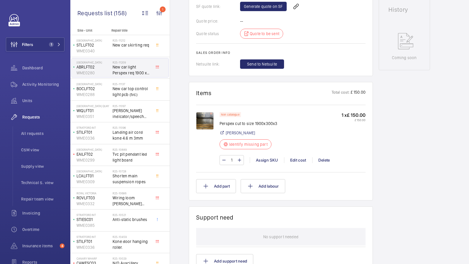
scroll to position [192, 0]
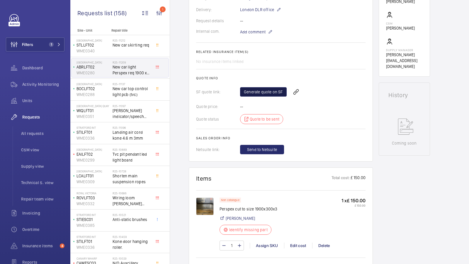
click at [256, 92] on link "Generate quote on SF" at bounding box center [263, 91] width 47 height 9
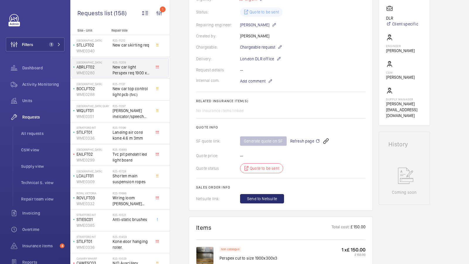
scroll to position [144, 0]
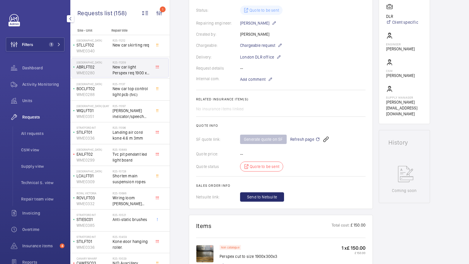
drag, startPoint x: 35, startPoint y: 97, endPoint x: 38, endPoint y: 76, distance: 21.8
click at [35, 97] on div "Units" at bounding box center [35, 101] width 59 height 14
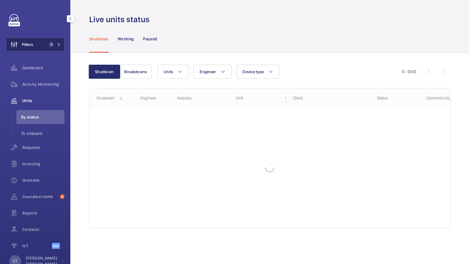
click at [47, 44] on span "1" at bounding box center [50, 44] width 7 height 5
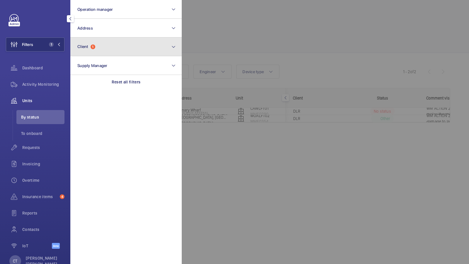
click at [146, 51] on button "Client 1" at bounding box center [125, 46] width 111 height 19
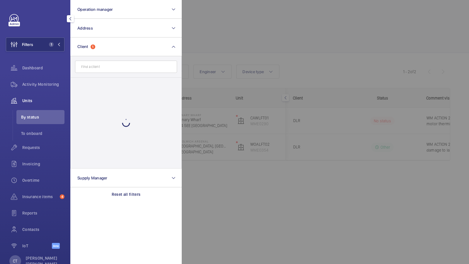
click at [245, 82] on div at bounding box center [416, 132] width 469 height 264
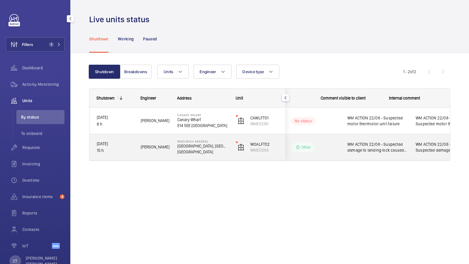
scroll to position [0, 105]
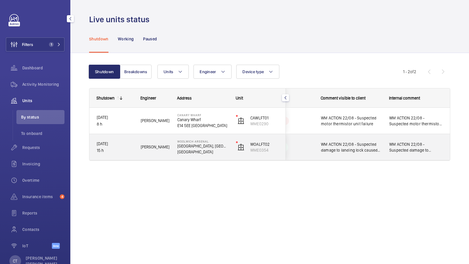
click at [393, 146] on span "WM ACTION 22/08 - Suspected damage to landing lock caused by passenger misuse" at bounding box center [416, 147] width 54 height 12
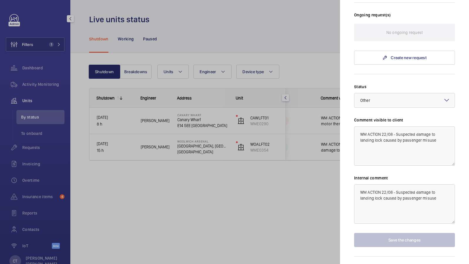
scroll to position [173, 0]
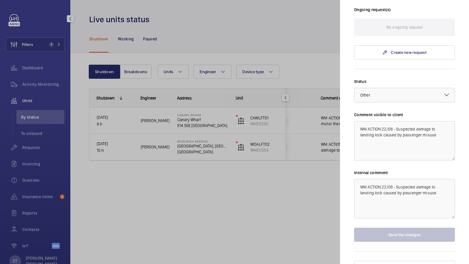
click at [322, 185] on div at bounding box center [234, 132] width 469 height 264
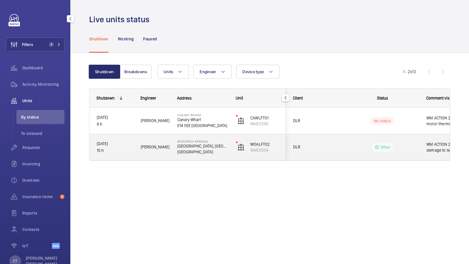
scroll to position [0, 105]
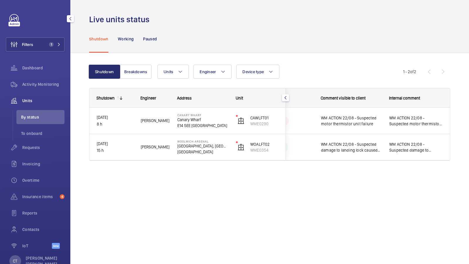
click at [320, 69] on div "Units Engineer Device type More filters Reset all filters" at bounding box center [279, 72] width 245 height 14
click at [438, 29] on div "Shutdown Working Paused" at bounding box center [269, 39] width 361 height 28
click at [424, 73] on wm-front-pagination "1 - 2 of 2" at bounding box center [426, 72] width 47 height 14
